Goal: Task Accomplishment & Management: Use online tool/utility

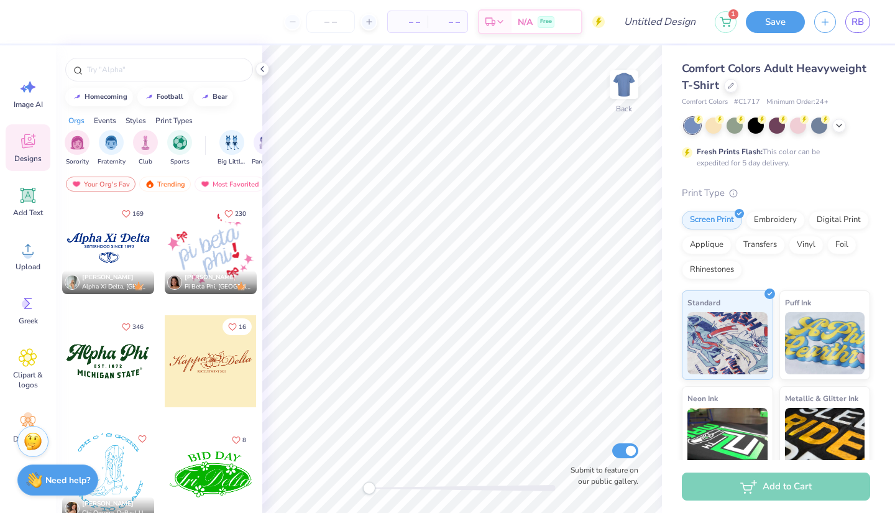
click at [62, 362] on div at bounding box center [16, 361] width 92 height 92
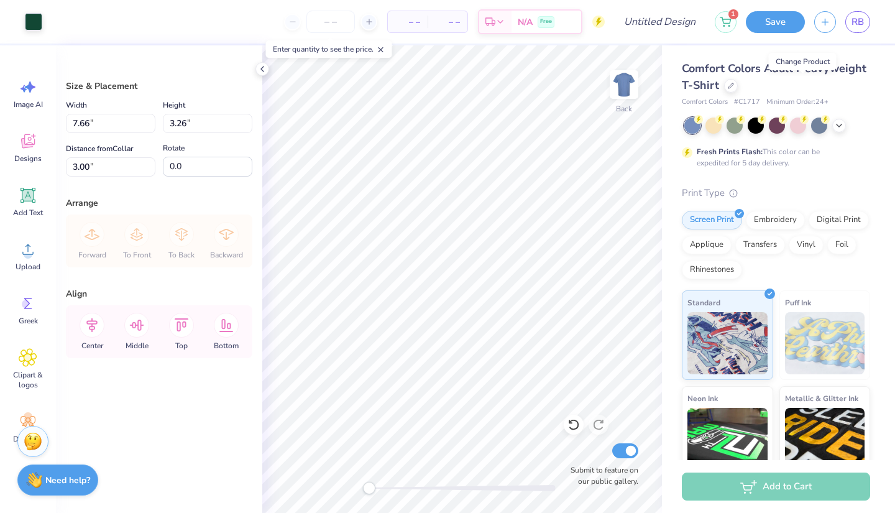
click at [734, 83] on icon at bounding box center [731, 86] width 6 height 6
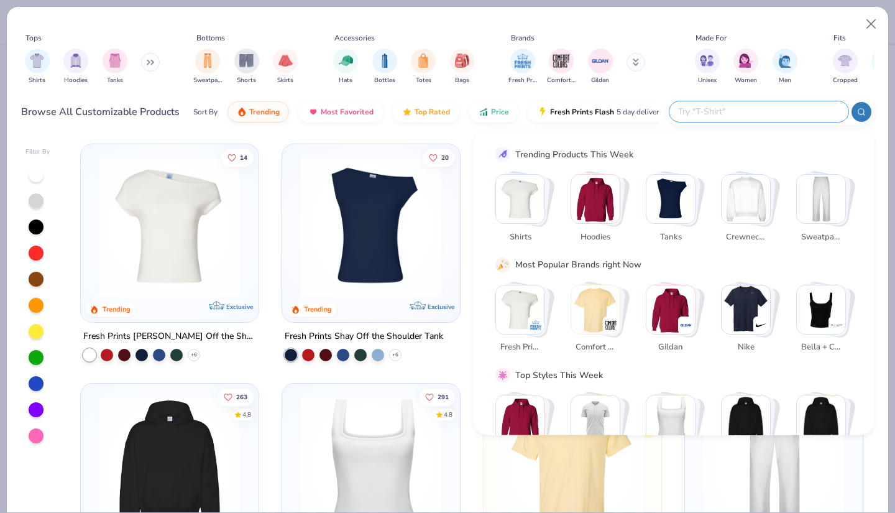
click at [782, 109] on input "text" at bounding box center [758, 111] width 163 height 14
click at [829, 307] on img "Stack Card Button Bella + Canvas" at bounding box center [821, 309] width 48 height 48
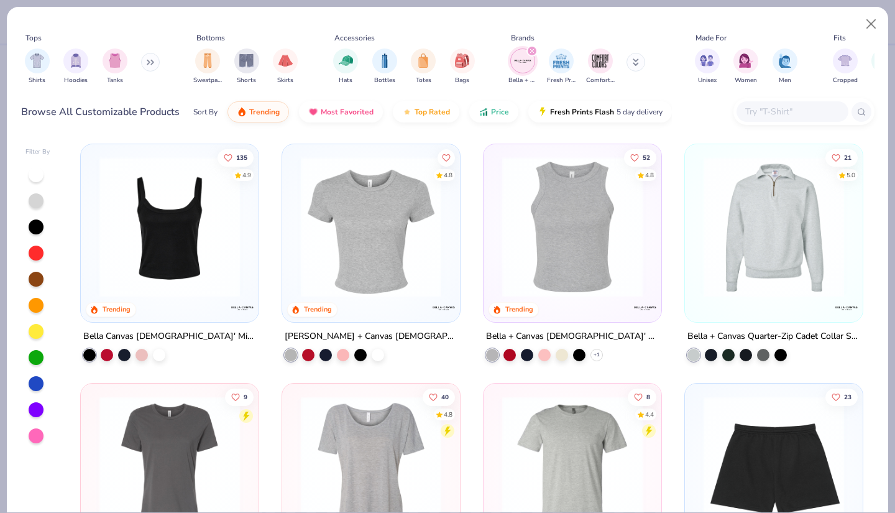
click at [196, 253] on img at bounding box center [169, 227] width 153 height 140
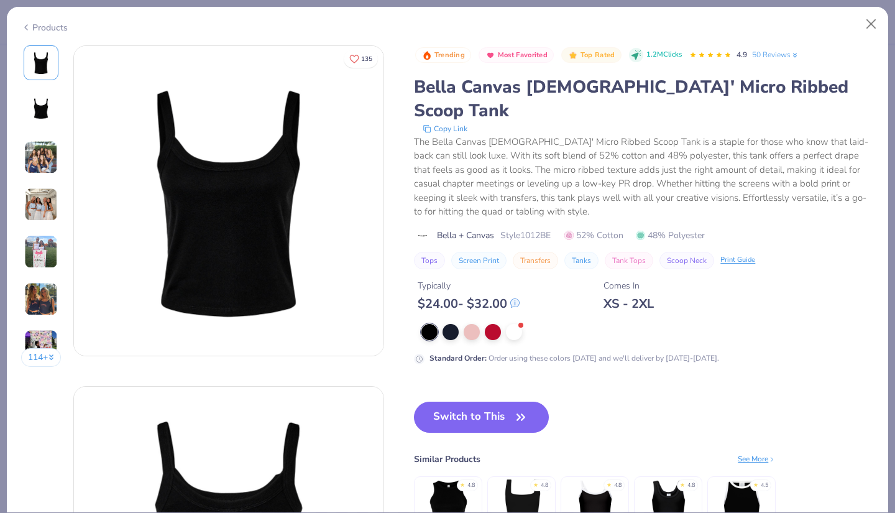
click at [484, 402] on button "Switch to This" at bounding box center [481, 417] width 135 height 31
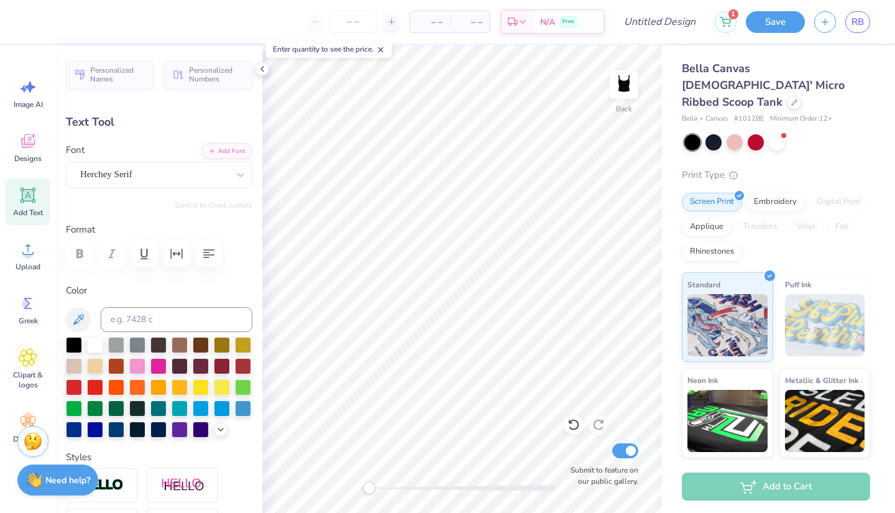
scroll to position [10, 1]
click at [93, 344] on div at bounding box center [95, 345] width 16 height 16
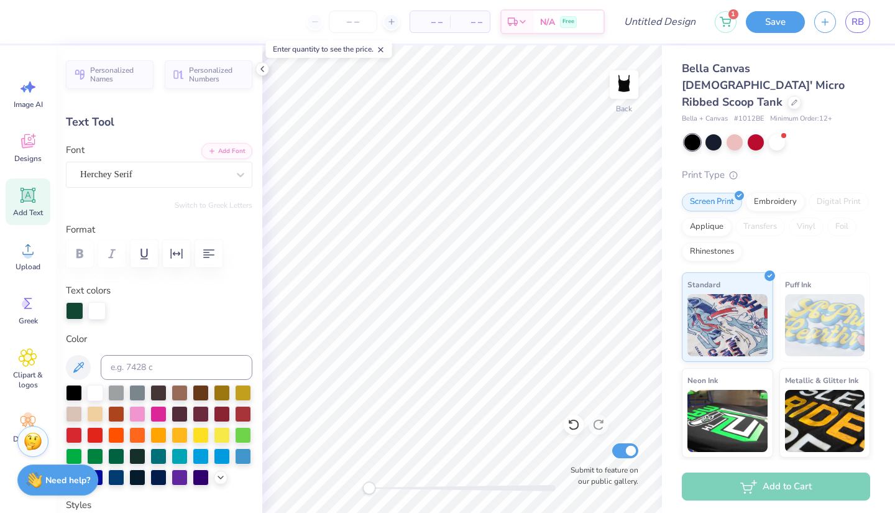
scroll to position [10, 4]
type textarea "[US_STATE] STATE"
click at [95, 385] on div at bounding box center [95, 393] width 16 height 16
type input "2.60"
type input "0.32"
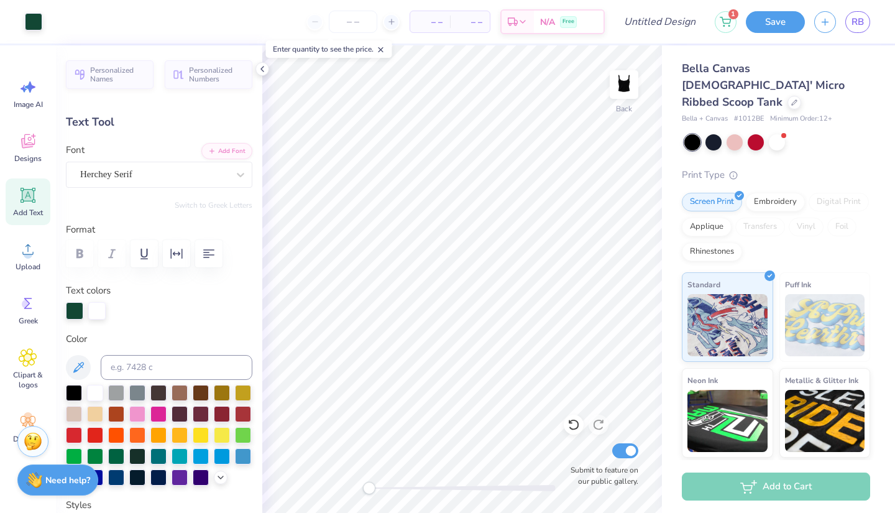
type input "2.46"
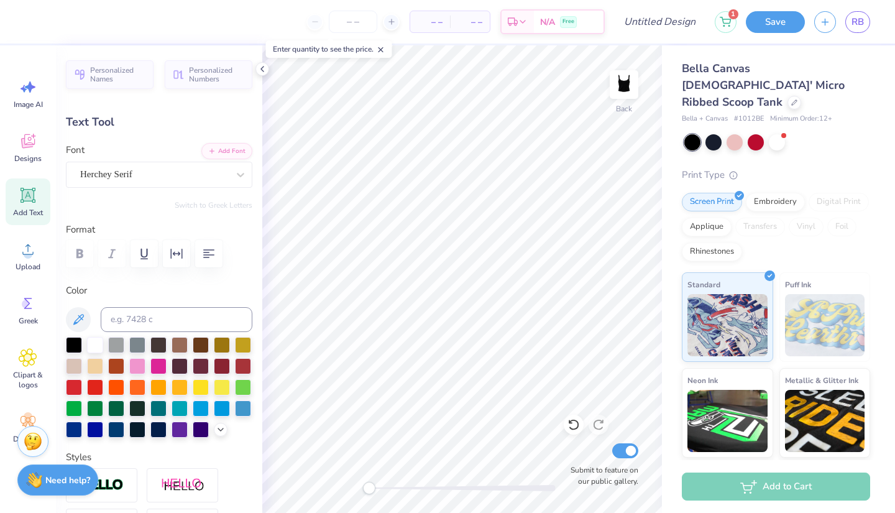
scroll to position [10, 4]
type textarea "E S T . 1 9 6 7"
click at [96, 339] on div at bounding box center [95, 345] width 16 height 16
type input "7.60"
type input "1.92"
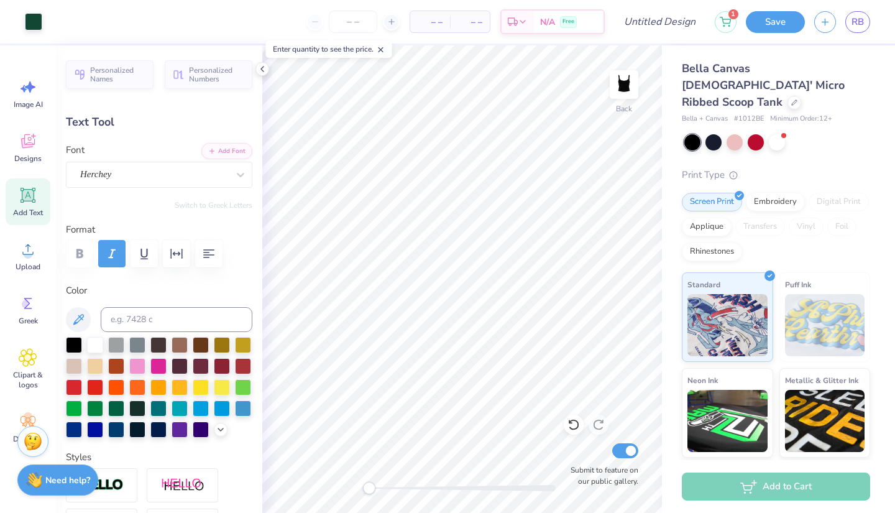
type input "0.50"
type textarea "Omega Phi Alpha"
click at [98, 344] on div at bounding box center [95, 345] width 16 height 16
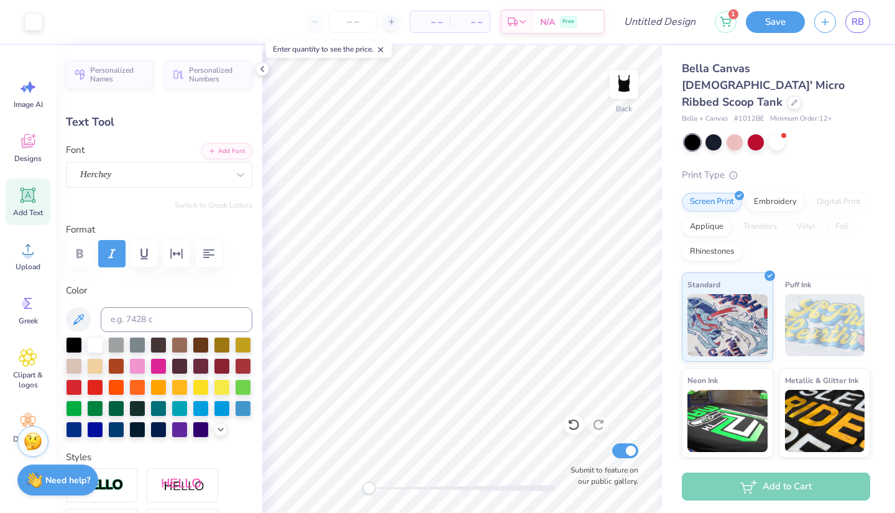
type input "8.97"
type input "1.37"
type input "0.67"
type input "6.69"
type input "1.02"
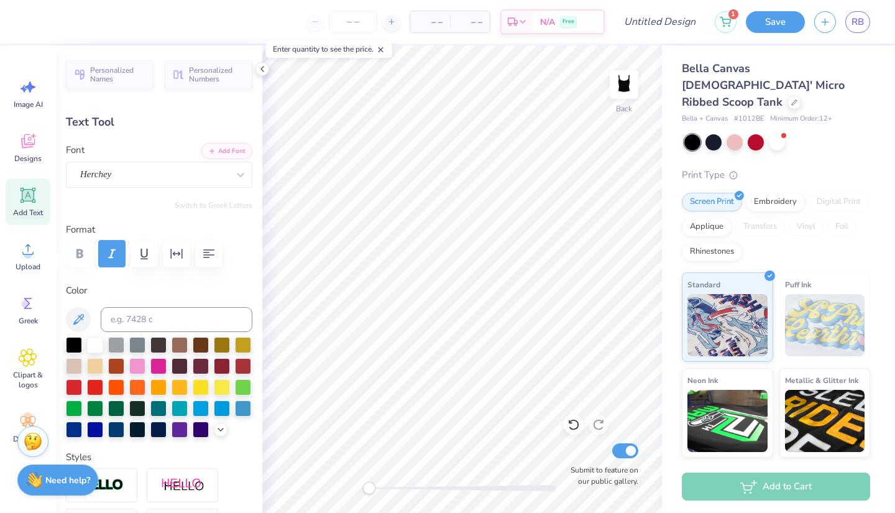
type input "1.02"
type input "2.60"
type input "0.31"
type input "2.49"
type input "2.27"
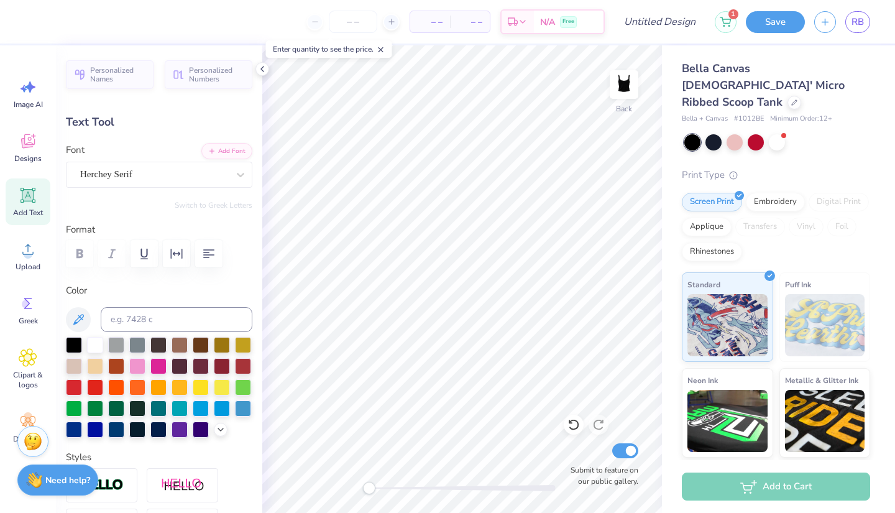
type input "0.27"
type input "2.53"
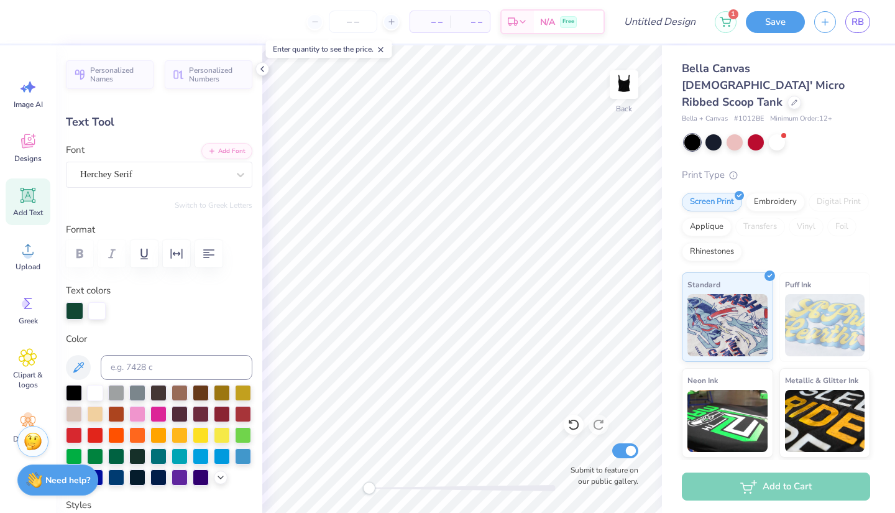
type input "5.46"
type input "0.85"
type input "2.90"
type input "2.27"
type input "0.27"
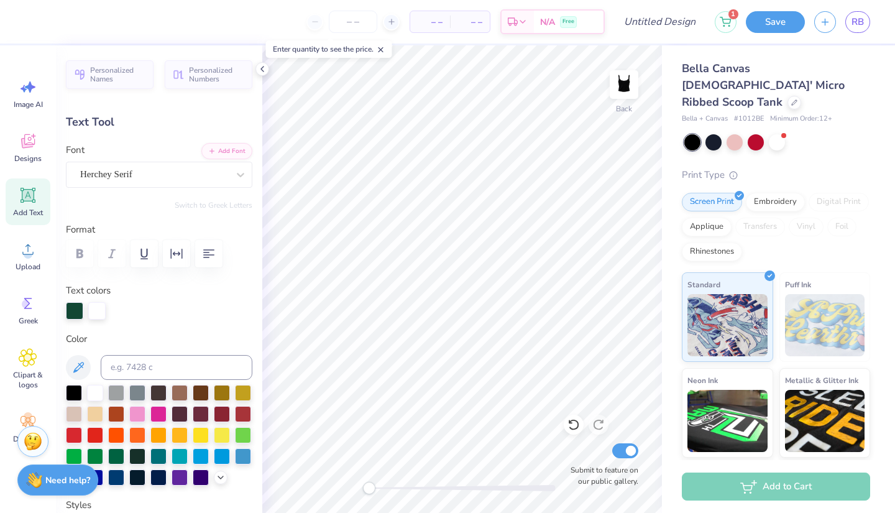
type input "2.53"
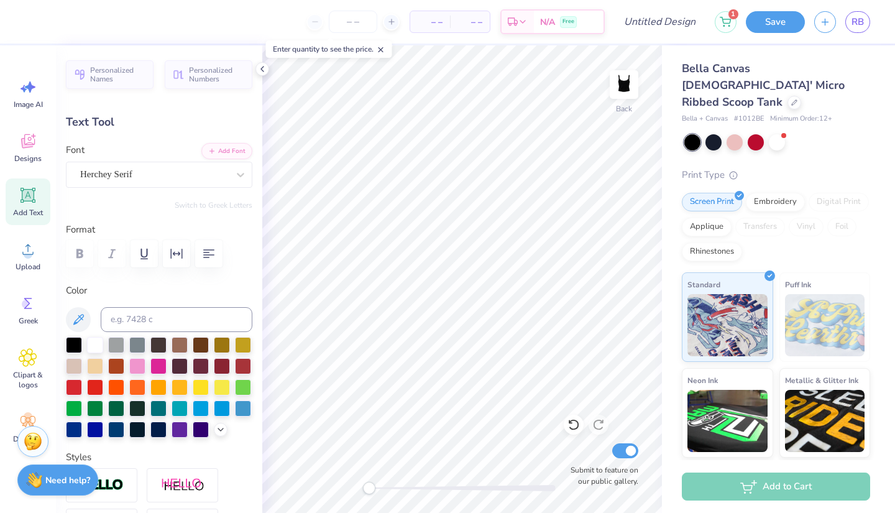
type input "5.46"
type input "0.85"
type input "4.00"
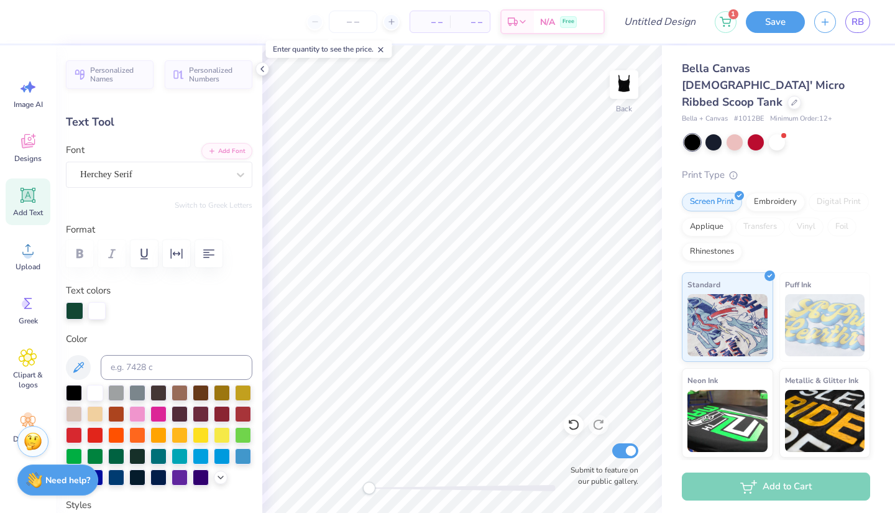
type input "3.71"
type input "0.57"
type input "4.27"
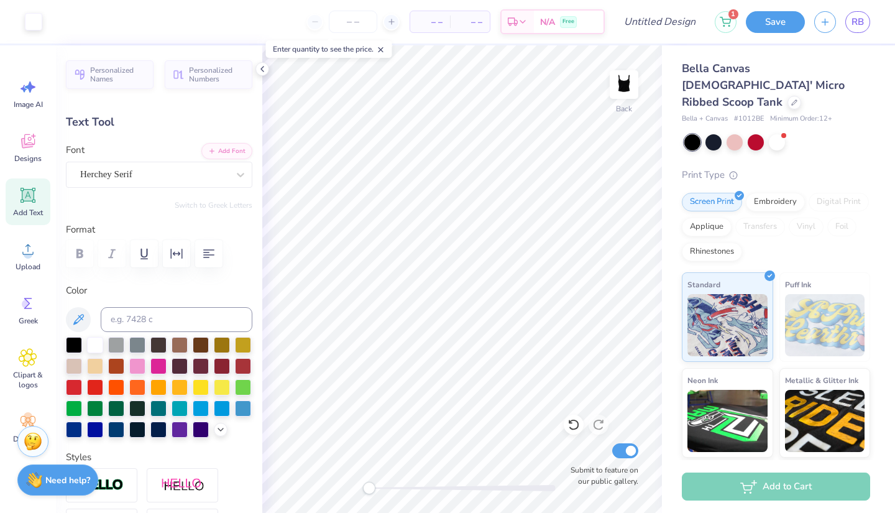
type input "2.27"
type input "0.27"
type input "2.48"
type input "3.71"
type input "0.57"
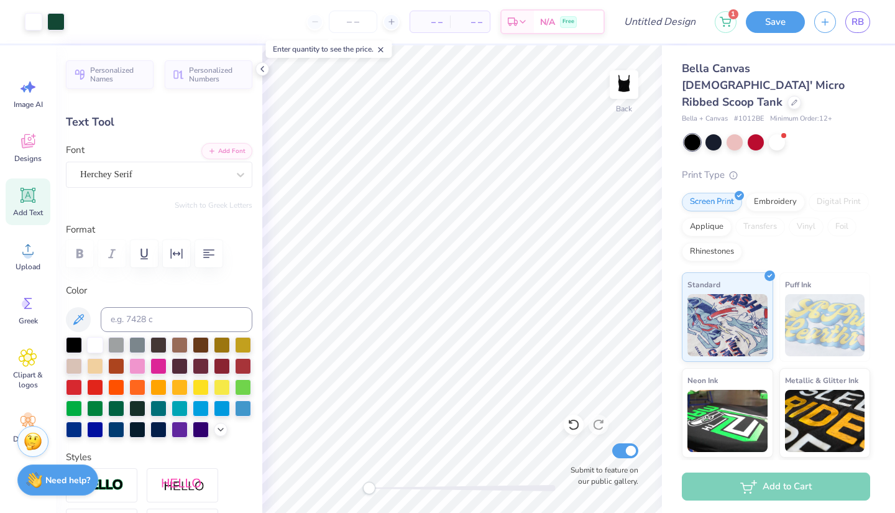
type input "2.95"
type input "0.21"
type input "0.20"
type input "2.75"
type input "-8.8"
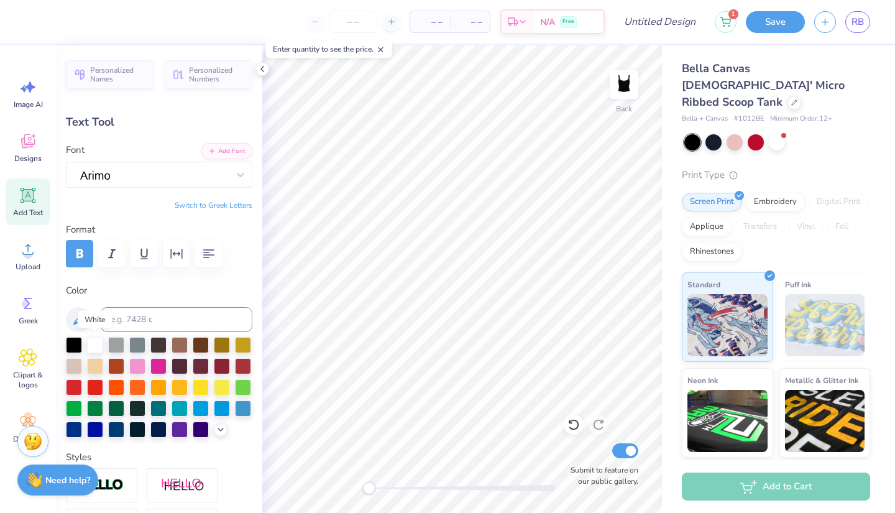
click at [94, 341] on div at bounding box center [95, 345] width 16 height 16
type input "6.69"
type input "1.02"
type input "1.25"
type input "0.0"
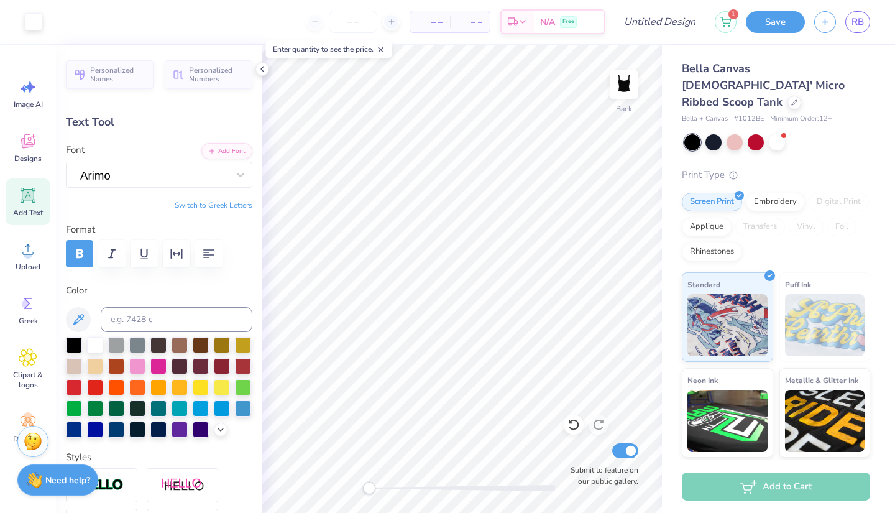
type input "0.19"
type input "2.77"
type input "0.0"
type input "2.37"
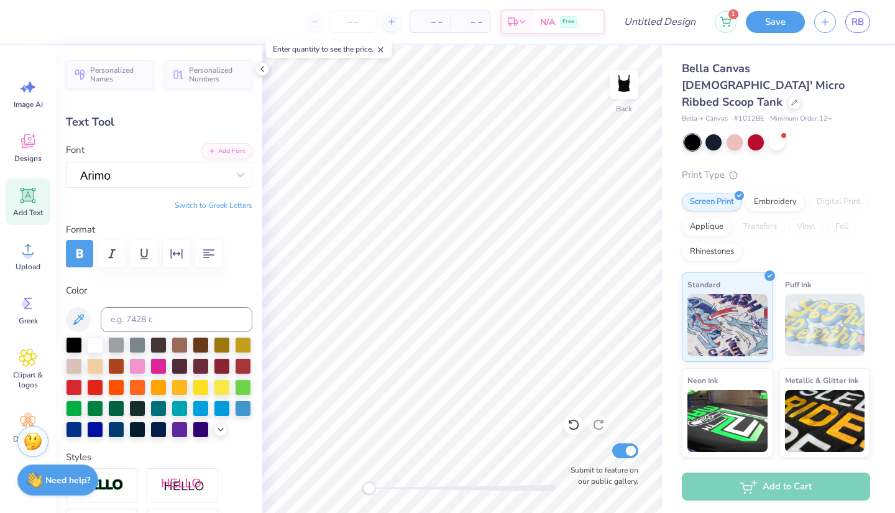
type input "0.0"
click at [692, 25] on input "Design Title" at bounding box center [675, 21] width 61 height 25
type input "Fall 25 Option 1"
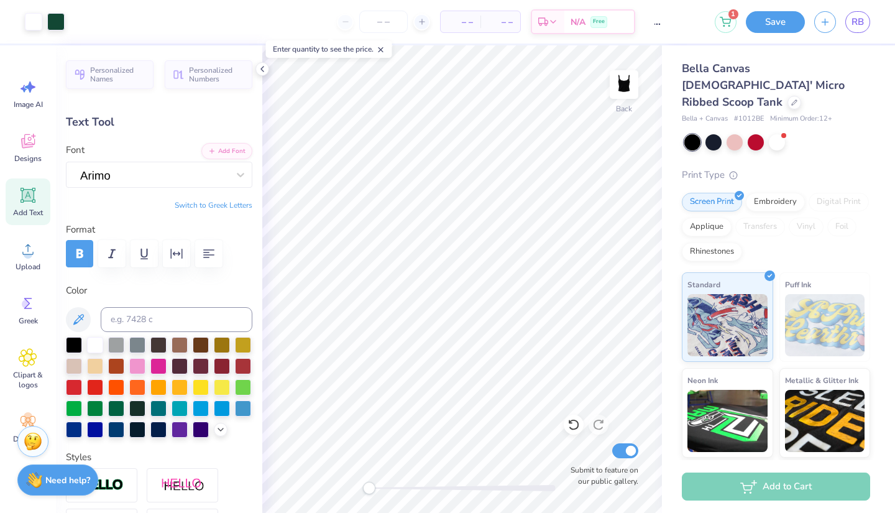
scroll to position [0, 0]
click at [785, 21] on button "Save" at bounding box center [775, 22] width 59 height 22
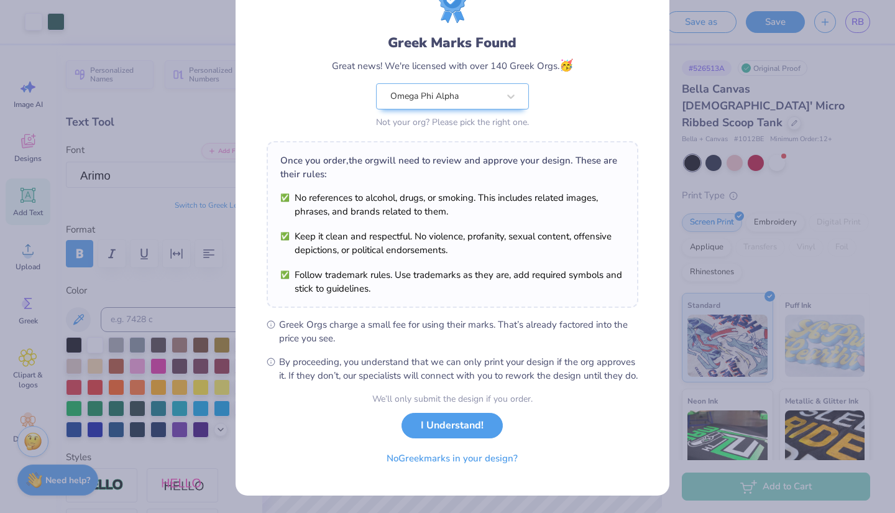
scroll to position [69, 0]
click at [454, 421] on button "I Understand!" at bounding box center [452, 425] width 101 height 25
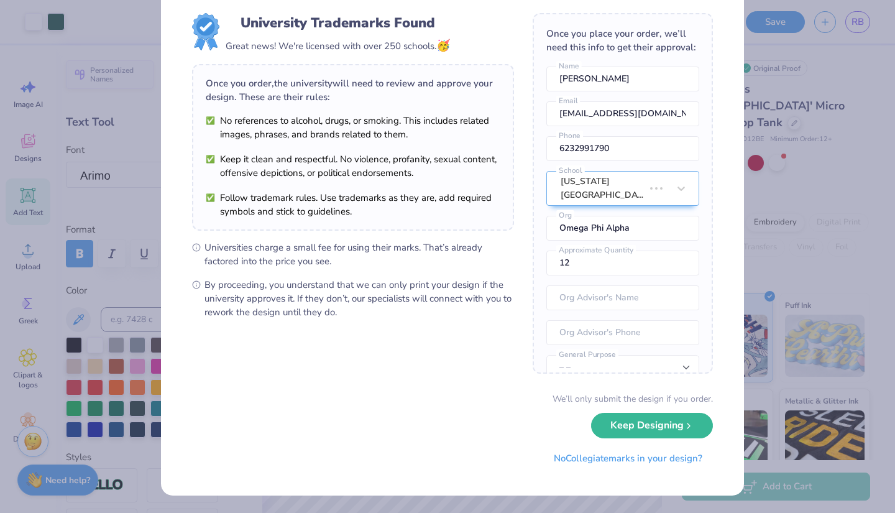
scroll to position [0, 0]
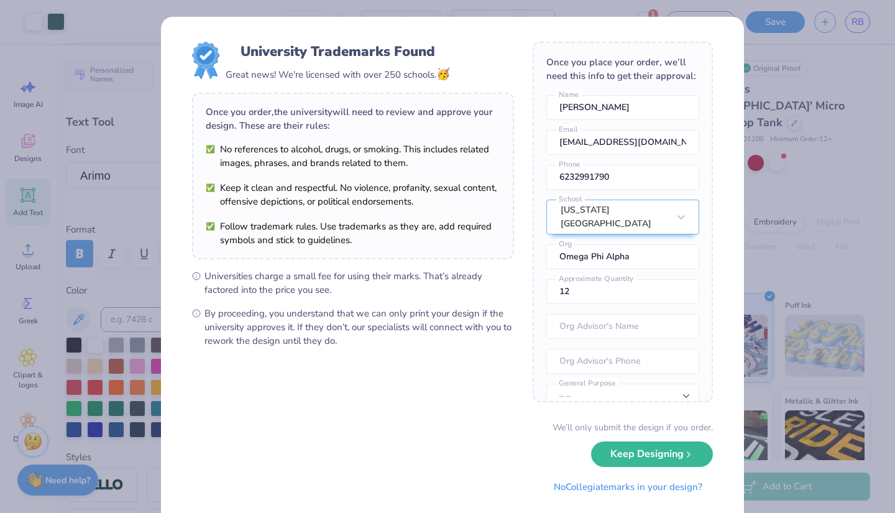
click at [639, 453] on button "Keep Designing" at bounding box center [652, 453] width 122 height 25
